Goal: Information Seeking & Learning: Compare options

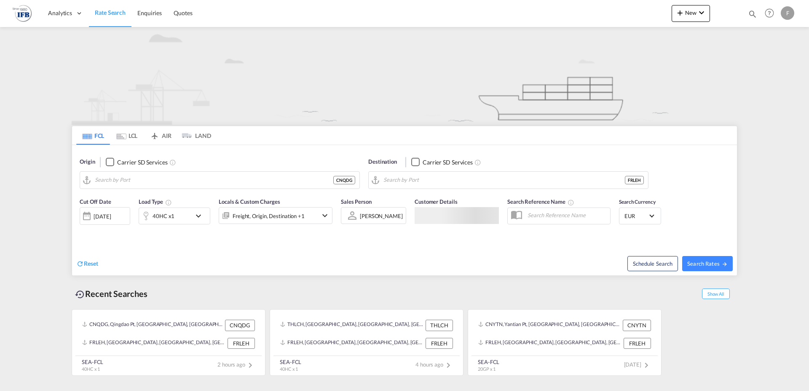
type input "Qingdao Pt, CNQDG"
type input "[GEOGRAPHIC_DATA], [GEOGRAPHIC_DATA]"
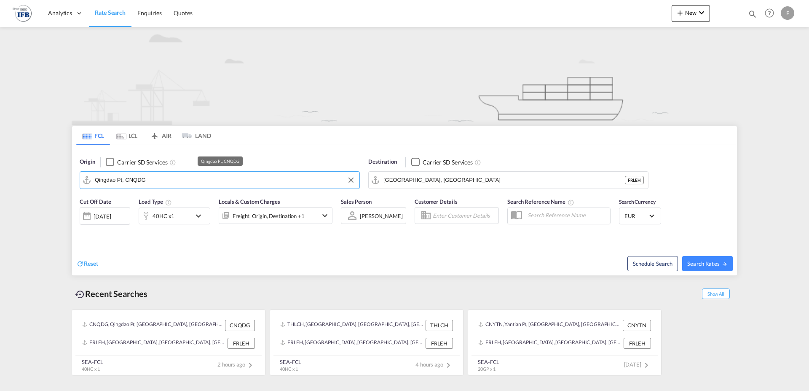
drag, startPoint x: 169, startPoint y: 183, endPoint x: 0, endPoint y: 177, distance: 169.1
click at [95, 177] on input "Qingdao Pt, CNQDG" at bounding box center [225, 180] width 260 height 13
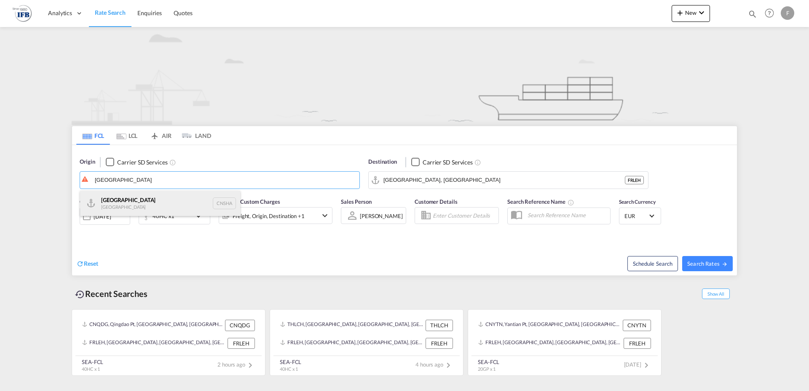
click at [109, 202] on div "Shanghai [GEOGRAPHIC_DATA] CNSHA" at bounding box center [160, 202] width 160 height 25
type input "[GEOGRAPHIC_DATA], [GEOGRAPHIC_DATA]"
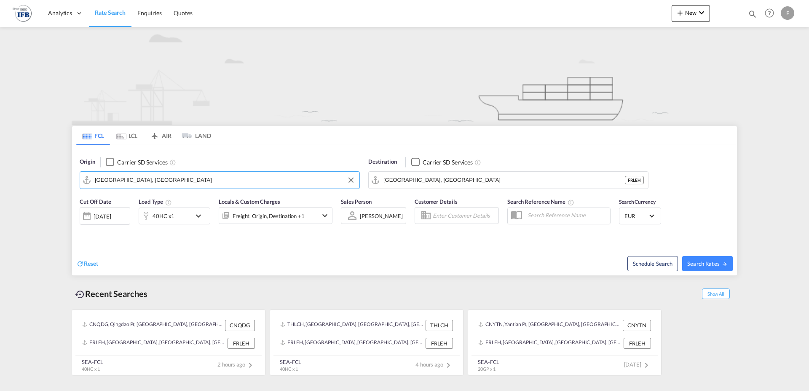
click at [201, 216] on md-icon "icon-chevron-down" at bounding box center [200, 216] width 14 height 10
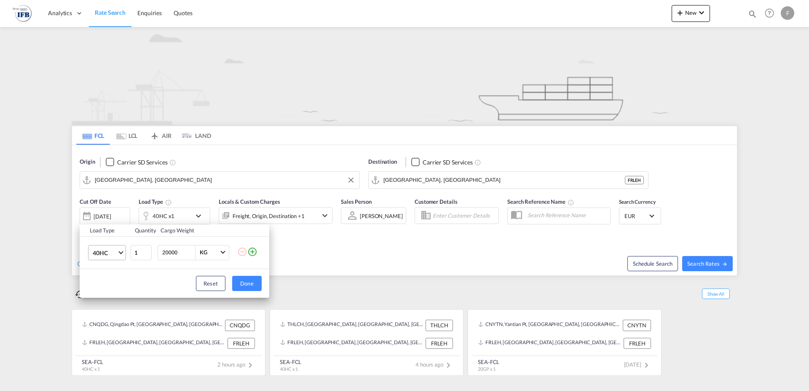
click at [121, 253] on span "Choose: \a40HC" at bounding box center [120, 251] width 5 height 5
click at [105, 210] on div "20GP" at bounding box center [100, 212] width 15 height 8
click at [247, 282] on button "Done" at bounding box center [246, 283] width 29 height 15
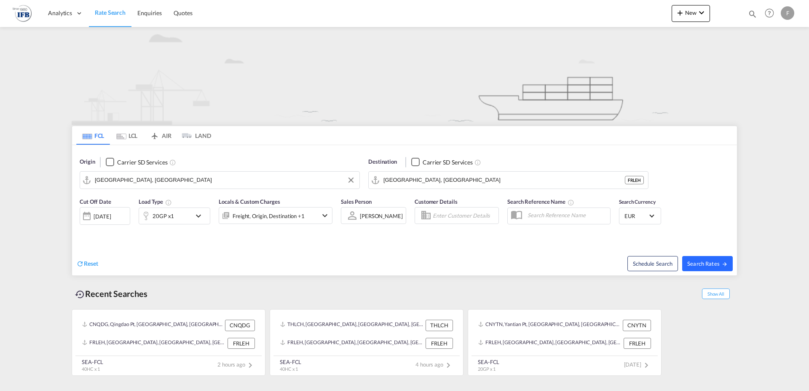
click at [719, 263] on span "Search Rates" at bounding box center [707, 263] width 40 height 7
type input "CNSHA to FRLEH / [DATE]"
